Goal: Task Accomplishment & Management: Complete application form

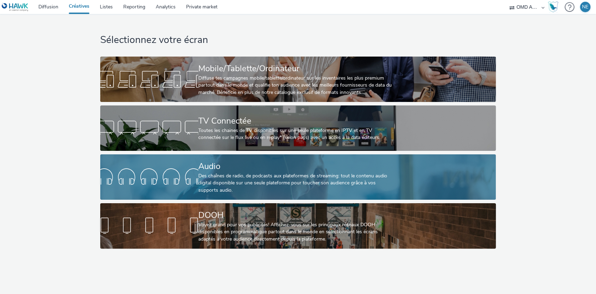
click at [192, 173] on div at bounding box center [149, 177] width 98 height 22
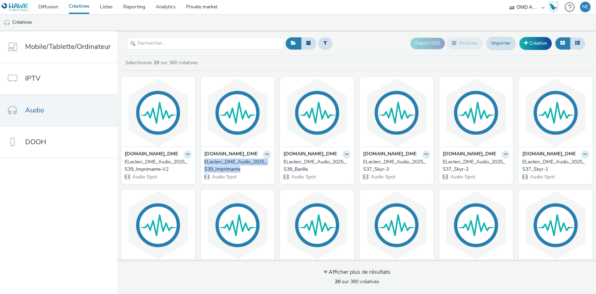
drag, startPoint x: 200, startPoint y: 160, endPoint x: 248, endPoint y: 169, distance: 49.0
click at [248, 169] on div "[DOMAIN_NAME]_DME ELeclerc_DME_Audio_2025_S39_Imprimante Audio Spot" at bounding box center [238, 165] width 74 height 37
copy div "ELeclerc_DME_Audio_2025_S39_Imprimante"
click at [536, 42] on link "Créative" at bounding box center [536, 43] width 32 height 13
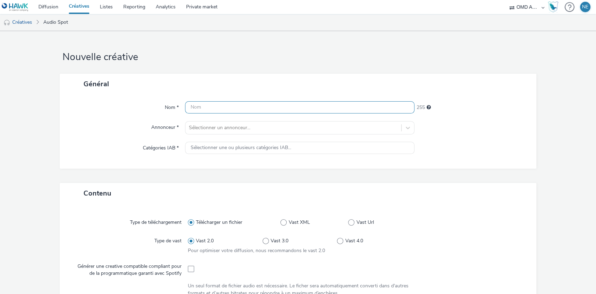
click at [260, 107] on input "text" at bounding box center [300, 107] width 230 height 12
paste input "ELeclerc_DME_Audio_2025_S39_Imprimante"
click at [260, 107] on input "ELeclerc_DME_Audio_2025_S39_Imprimante" at bounding box center [300, 107] width 230 height 12
drag, startPoint x: 263, startPoint y: 107, endPoint x: 327, endPoint y: 111, distance: 64.4
click at [327, 111] on input "ELeclerc_DME_Audio_2025_S40_Imprimante" at bounding box center [300, 107] width 230 height 12
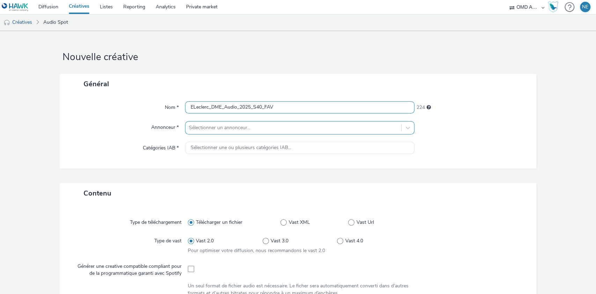
type input "ELeclerc_DME_Audio_2025_S40_FAV"
click at [298, 125] on div at bounding box center [293, 128] width 209 height 8
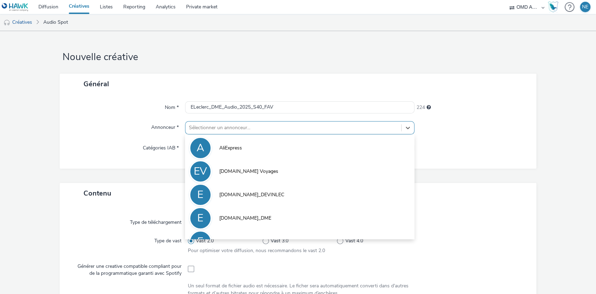
type input "f"
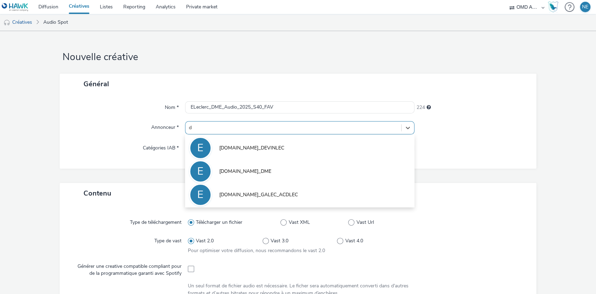
type input "dm"
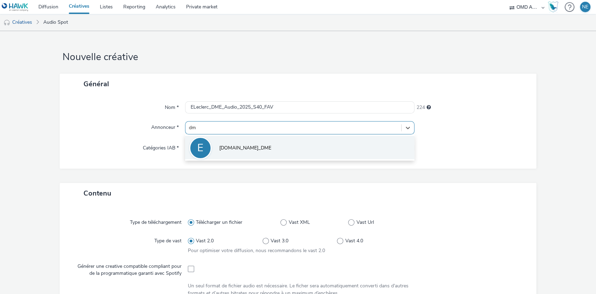
click at [289, 136] on li "E [DOMAIN_NAME]_DME" at bounding box center [300, 147] width 230 height 23
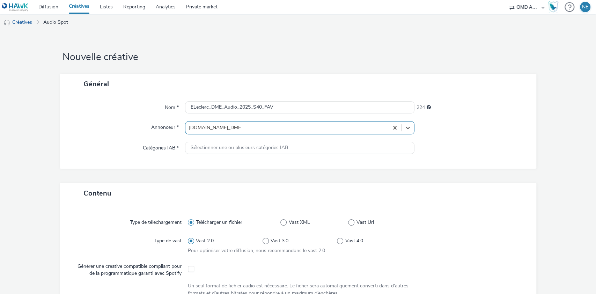
type input "[URL][DOMAIN_NAME][PERSON_NAME]"
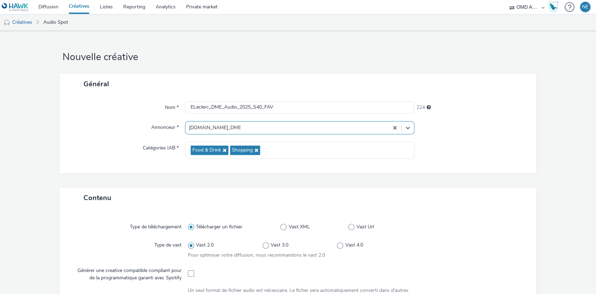
scroll to position [133, 0]
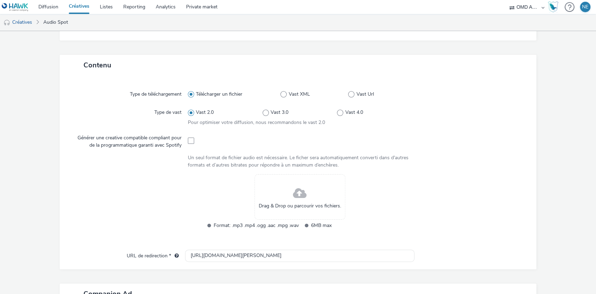
click at [296, 201] on span at bounding box center [300, 193] width 14 height 19
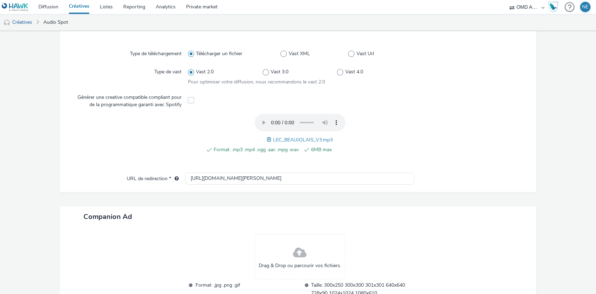
scroll to position [224, 0]
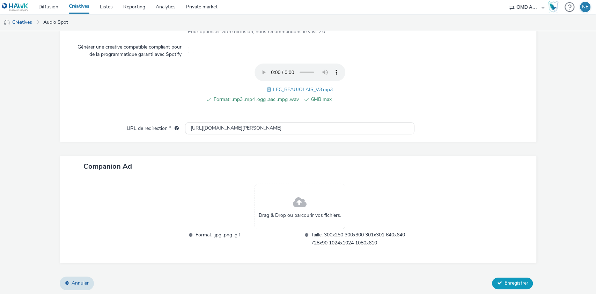
click at [497, 282] on button "Enregistrer" at bounding box center [512, 283] width 41 height 11
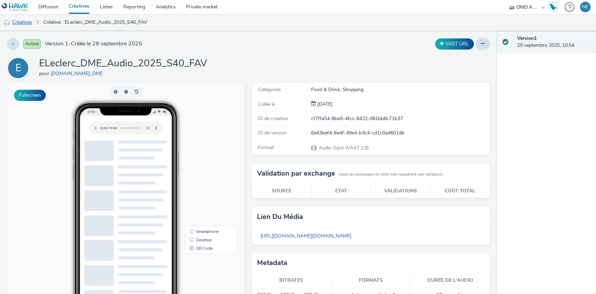
click at [28, 21] on link "Créatives" at bounding box center [18, 22] width 36 height 17
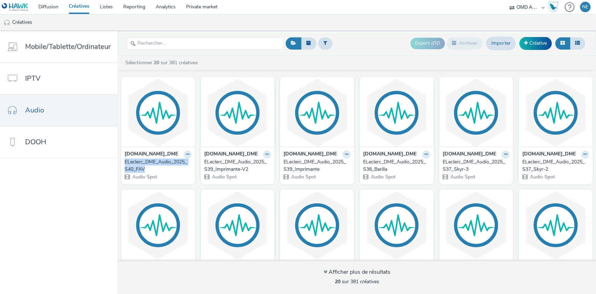
drag, startPoint x: 120, startPoint y: 162, endPoint x: 164, endPoint y: 167, distance: 43.6
click at [164, 167] on div "[DOMAIN_NAME]_DME ELeclerc_DME_Audio_2025_S40_FAV Audio Spot" at bounding box center [158, 165] width 74 height 37
copy div "ELeclerc_DME_Audio_2025_S40_FAV"
click at [531, 42] on link "Créative" at bounding box center [536, 43] width 32 height 13
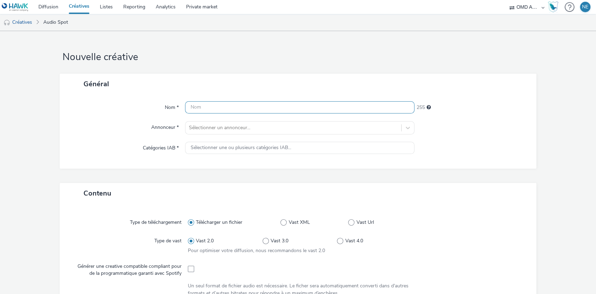
click at [241, 105] on input "text" at bounding box center [300, 107] width 230 height 12
paste input "ELeclerc_DME_Audio_2025_S40_FAV"
drag, startPoint x: 262, startPoint y: 108, endPoint x: 290, endPoint y: 110, distance: 28.1
click at [290, 110] on input "ELeclerc_DME_Audio_2025_S40_FAV" at bounding box center [300, 107] width 230 height 12
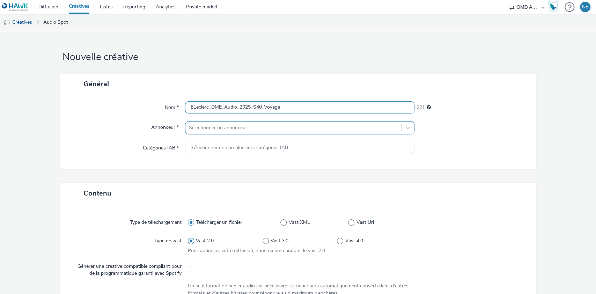
type input "ELeclerc_DME_Audio_2025_S40_Voyage"
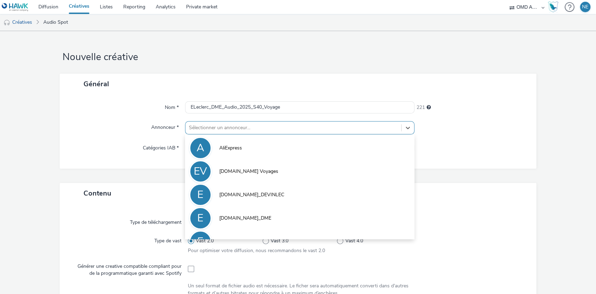
click at [279, 125] on div at bounding box center [293, 128] width 209 height 8
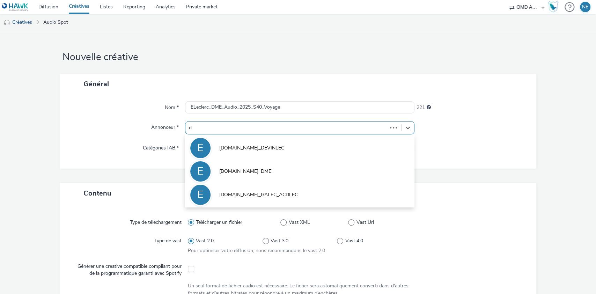
type input "dm"
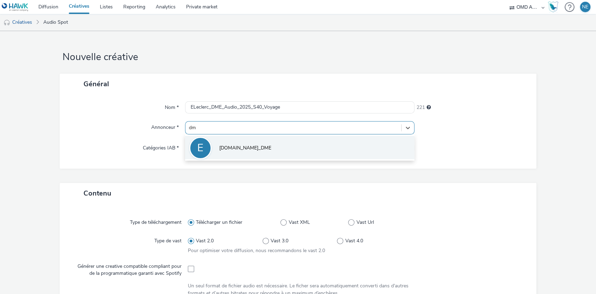
click at [256, 151] on li "E [DOMAIN_NAME]_DME" at bounding box center [300, 147] width 230 height 23
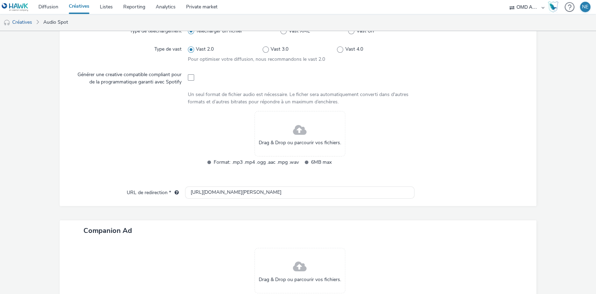
scroll to position [196, 0]
click at [313, 132] on div "Drag & Drop ou parcourir vos fichiers." at bounding box center [300, 133] width 91 height 45
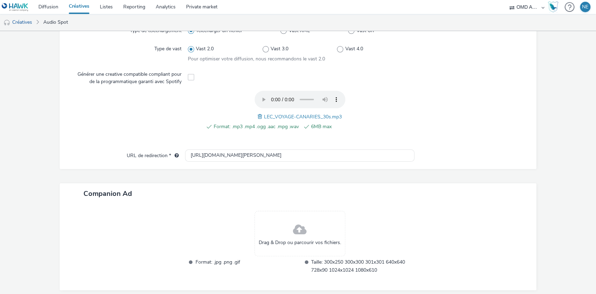
scroll to position [224, 0]
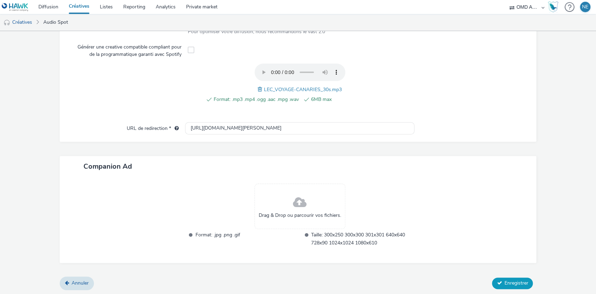
click at [496, 280] on button "Enregistrer" at bounding box center [512, 283] width 41 height 11
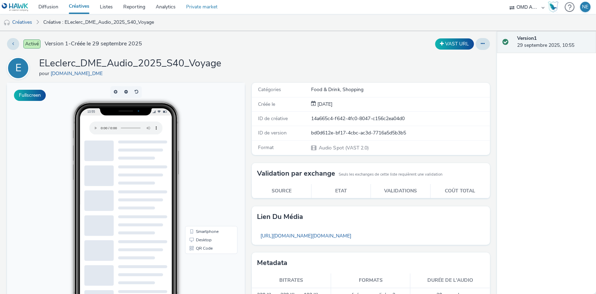
click at [193, 7] on link "Private market" at bounding box center [202, 7] width 42 height 14
